Goal: Use online tool/utility: Utilize a website feature to perform a specific function

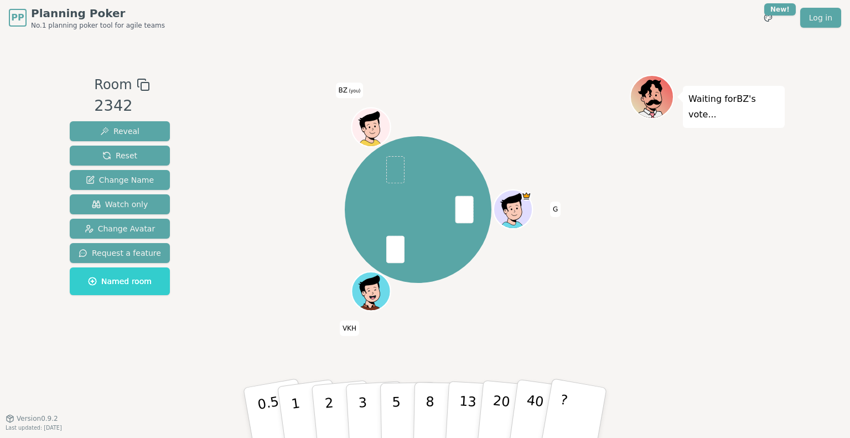
drag, startPoint x: 368, startPoint y: 400, endPoint x: 382, endPoint y: 383, distance: 22.0
click at [367, 400] on button "3" at bounding box center [376, 424] width 60 height 86
drag, startPoint x: 364, startPoint y: 401, endPoint x: 469, endPoint y: 183, distance: 242.0
click at [364, 401] on p "3" at bounding box center [364, 425] width 12 height 60
click at [394, 404] on p "5" at bounding box center [396, 413] width 9 height 60
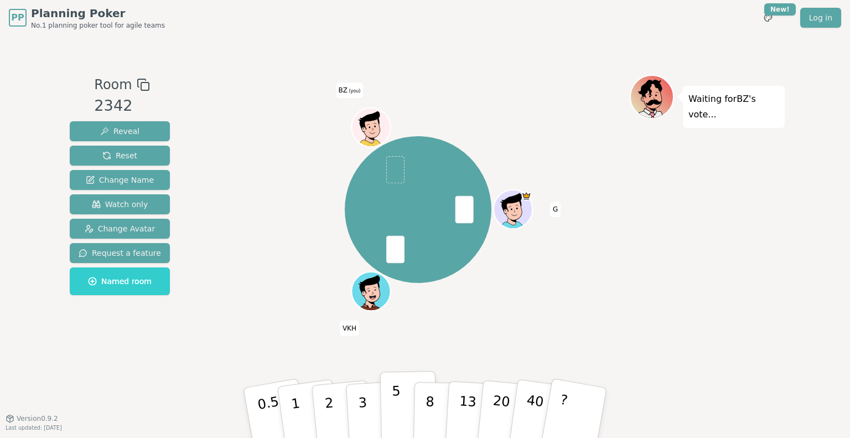
click at [398, 419] on p "5" at bounding box center [396, 413] width 9 height 60
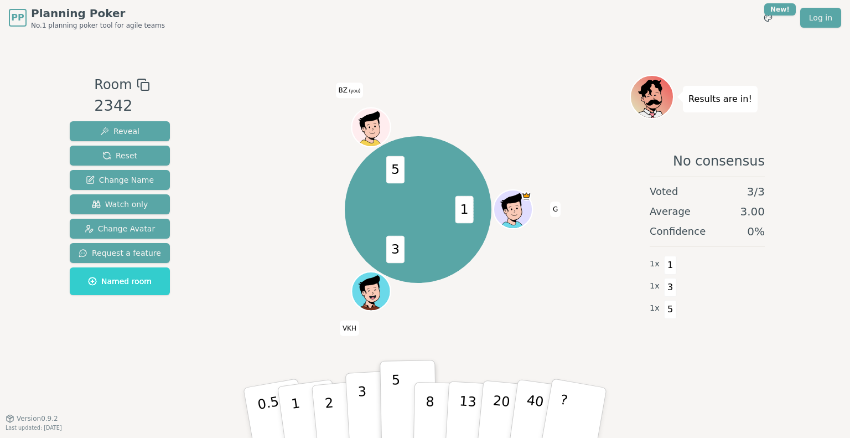
click at [365, 398] on button "3" at bounding box center [375, 413] width 60 height 86
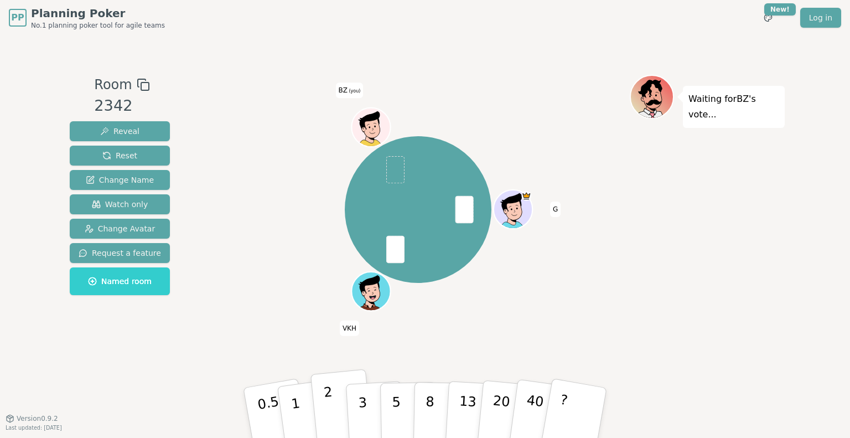
click at [338, 406] on button "2" at bounding box center [341, 413] width 63 height 88
click at [356, 402] on button "3" at bounding box center [375, 413] width 60 height 86
click at [363, 377] on button "3" at bounding box center [375, 413] width 60 height 86
click at [377, 407] on button "3" at bounding box center [375, 413] width 60 height 86
click at [390, 403] on button "5" at bounding box center [408, 413] width 57 height 84
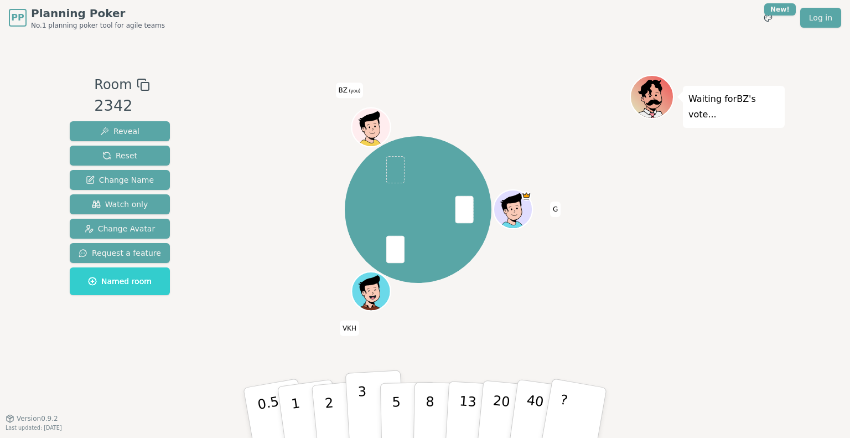
click at [376, 418] on button "3" at bounding box center [375, 413] width 60 height 86
click at [407, 410] on button "5" at bounding box center [408, 413] width 57 height 84
click at [391, 400] on button "5" at bounding box center [408, 413] width 57 height 84
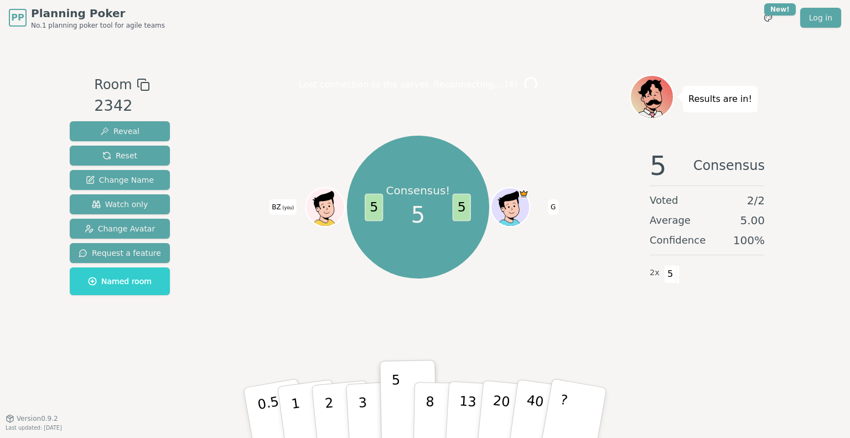
click at [33, 232] on div "PP Planning Poker No.1 planning poker tool for agile teams Toggle theme New! Lo…" at bounding box center [425, 219] width 850 height 438
